Goal: Check status: Check status

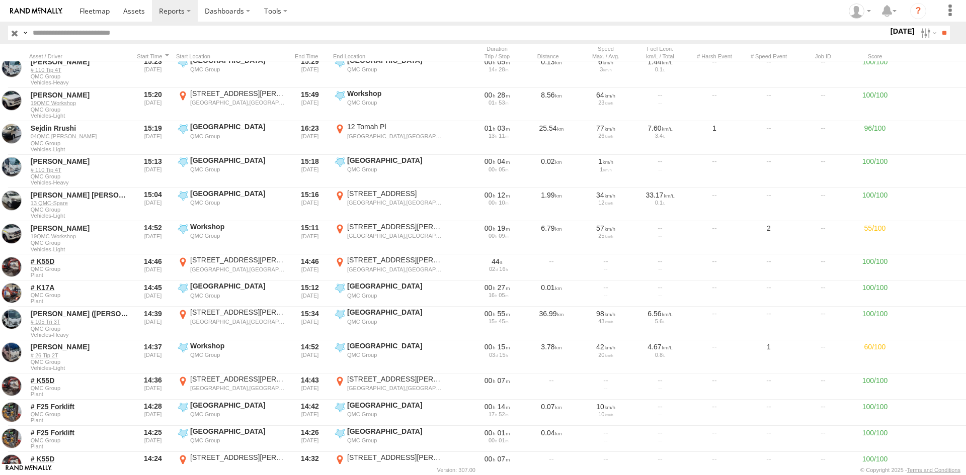
scroll to position [603, 0]
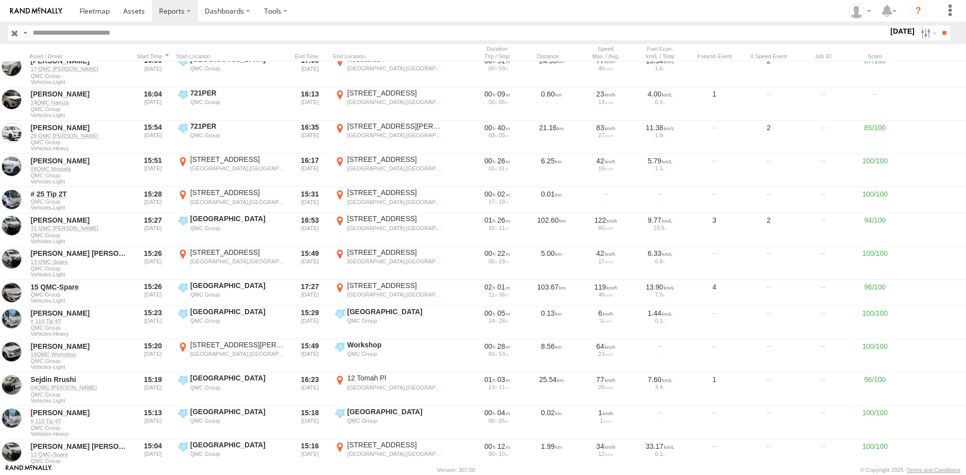
click at [888, 32] on label "[DATE]" at bounding box center [902, 31] width 28 height 11
click at [0, 0] on label at bounding box center [0, 0] width 0 height 0
click at [944, 33] on input "**" at bounding box center [944, 33] width 12 height 15
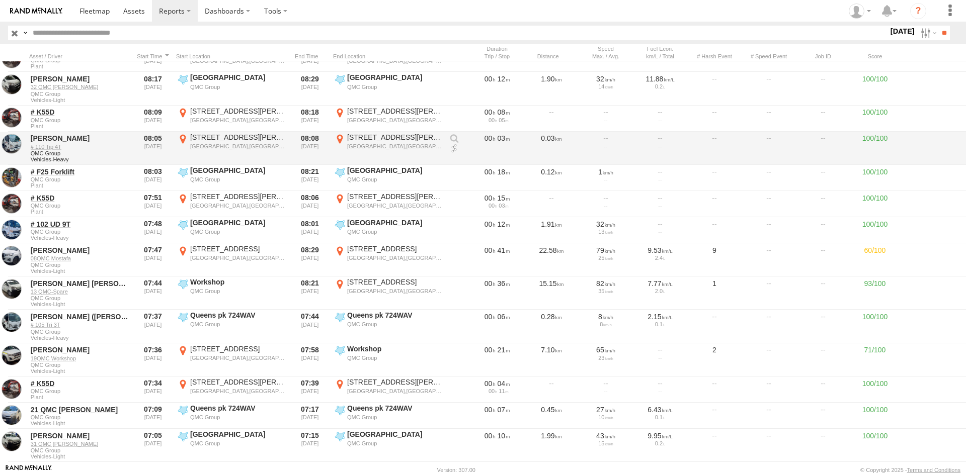
scroll to position [50, 0]
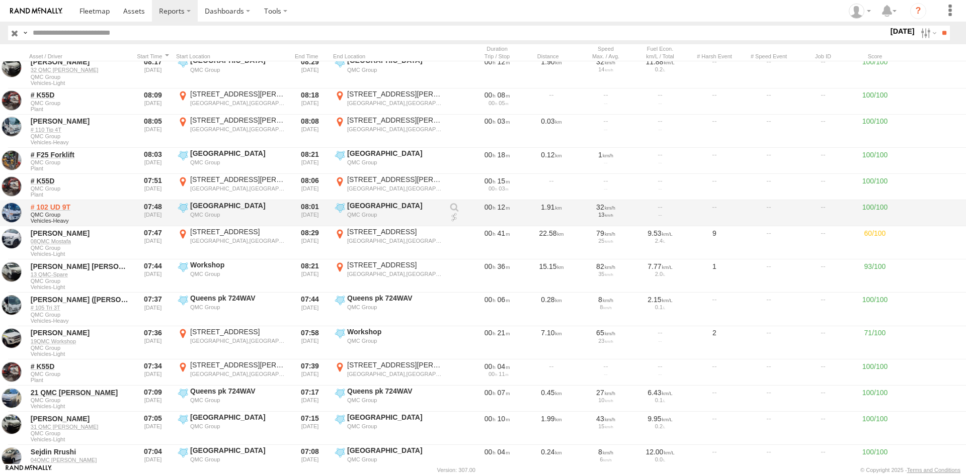
click at [59, 204] on link "# 102 UD 9T" at bounding box center [80, 207] width 98 height 9
